Goal: Task Accomplishment & Management: Use online tool/utility

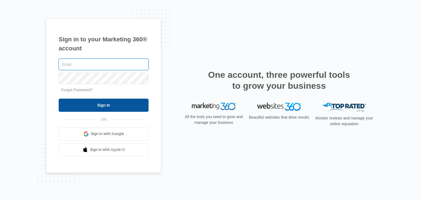
type input "[EMAIL_ADDRESS][DOMAIN_NAME]"
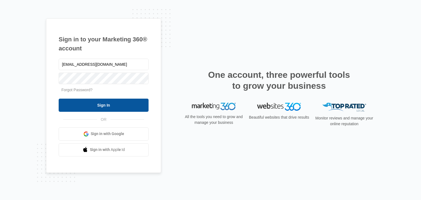
click at [122, 106] on input "Sign In" at bounding box center [104, 105] width 90 height 13
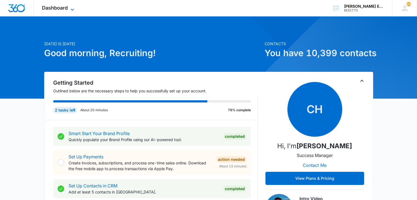
click at [73, 10] on icon at bounding box center [72, 10] width 3 height 2
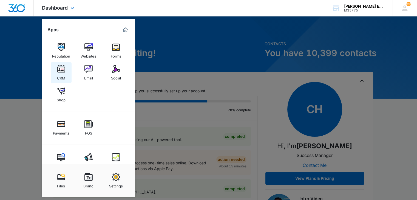
click at [62, 73] on div "CRM" at bounding box center [61, 76] width 8 height 7
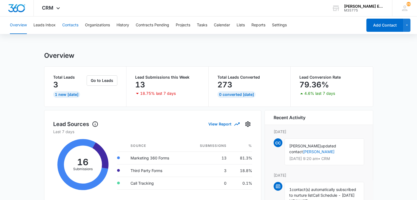
click at [73, 26] on button "Contacts" at bounding box center [70, 25] width 16 height 18
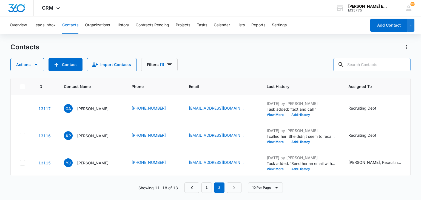
click at [354, 65] on input "text" at bounding box center [371, 64] width 77 height 13
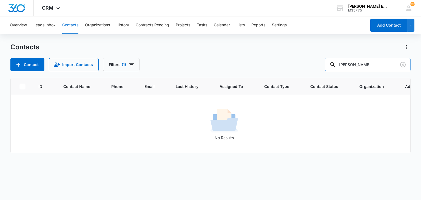
type input "[PERSON_NAME]"
click at [126, 66] on button "Filters (1)" at bounding box center [121, 64] width 36 height 13
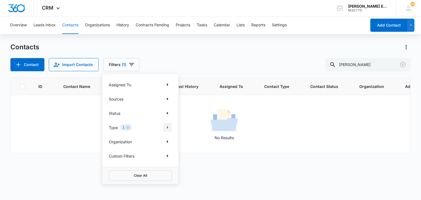
click at [168, 127] on icon "Show Type filters" at bounding box center [167, 127] width 1 height 3
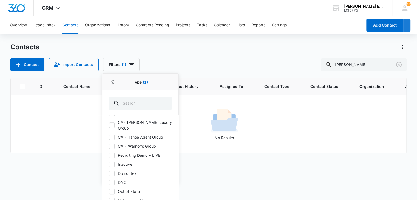
scroll to position [410, 0]
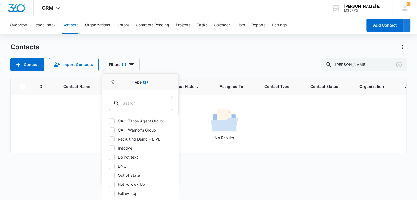
click at [140, 104] on input "text" at bounding box center [140, 103] width 63 height 13
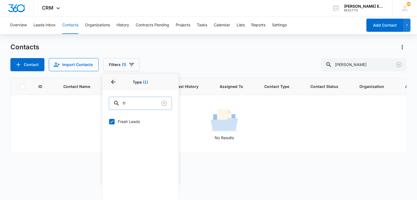
scroll to position [0, 0]
type input "fr"
click at [112, 119] on icon at bounding box center [111, 121] width 5 height 5
click at [109, 121] on input "Fresh Leads" at bounding box center [109, 121] width 0 height 0
checkbox input "false"
